Goal: Task Accomplishment & Management: Use online tool/utility

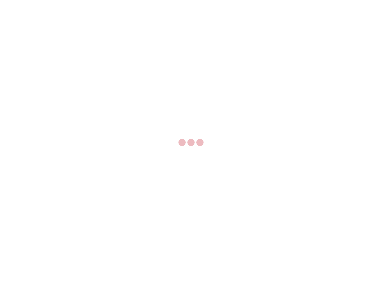
select select "US"
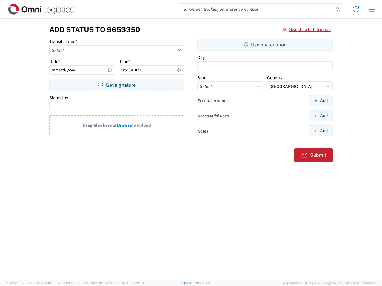
click at [256, 9] on input "search" at bounding box center [256, 9] width 155 height 11
click at [338, 10] on icon at bounding box center [337, 9] width 8 height 8
click at [356, 9] on icon at bounding box center [356, 9] width 10 height 10
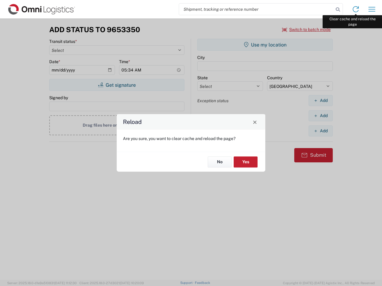
click at [372, 9] on div "Reload Are you sure, you want to clear cache and reload the page? No Yes" at bounding box center [191, 143] width 382 height 286
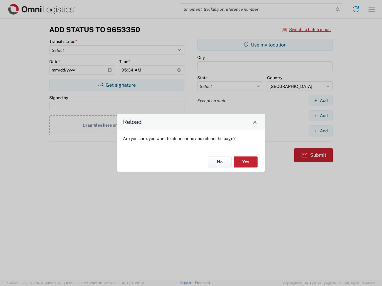
click at [306, 30] on div "Reload Are you sure, you want to clear cache and reload the page? No Yes" at bounding box center [191, 143] width 382 height 286
click at [117, 85] on div "Reload Are you sure, you want to clear cache and reload the page? No Yes" at bounding box center [191, 143] width 382 height 286
click at [265, 45] on div "Reload Are you sure, you want to clear cache and reload the page? No Yes" at bounding box center [191, 143] width 382 height 286
click at [320, 101] on div "Reload Are you sure, you want to clear cache and reload the page? No Yes" at bounding box center [191, 143] width 382 height 286
click at [320, 116] on div "Reload Are you sure, you want to clear cache and reload the page? No Yes" at bounding box center [191, 143] width 382 height 286
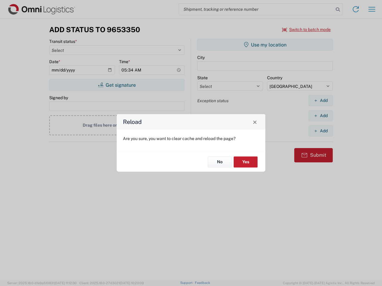
click at [320, 131] on div "Reload Are you sure, you want to clear cache and reload the page? No Yes" at bounding box center [191, 143] width 382 height 286
